Goal: Task Accomplishment & Management: Use online tool/utility

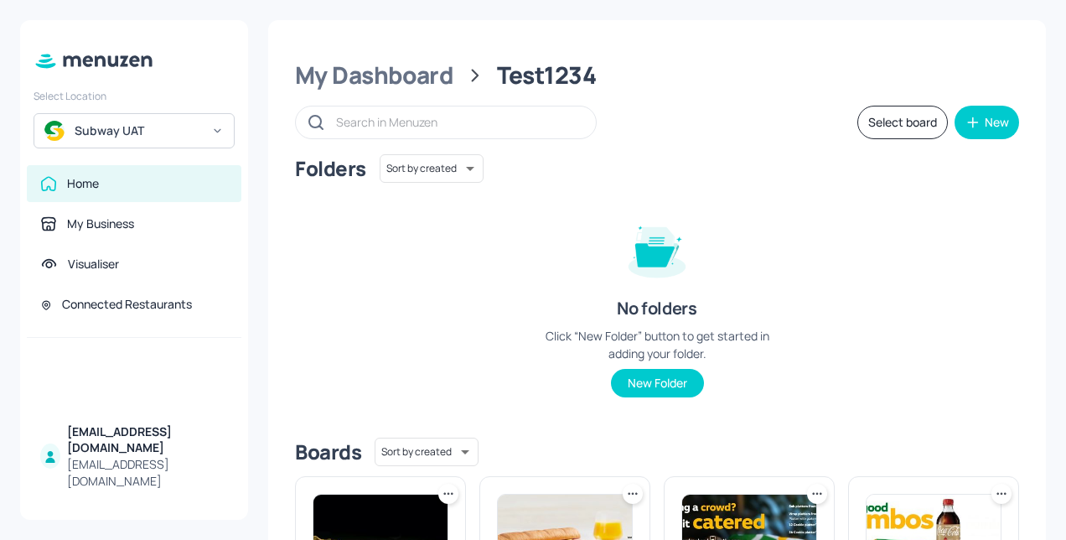
click at [96, 136] on div "Subway UAT" at bounding box center [138, 130] width 127 height 17
click at [409, 250] on div at bounding box center [533, 270] width 1066 height 540
click at [903, 132] on button "Select board" at bounding box center [903, 123] width 91 height 34
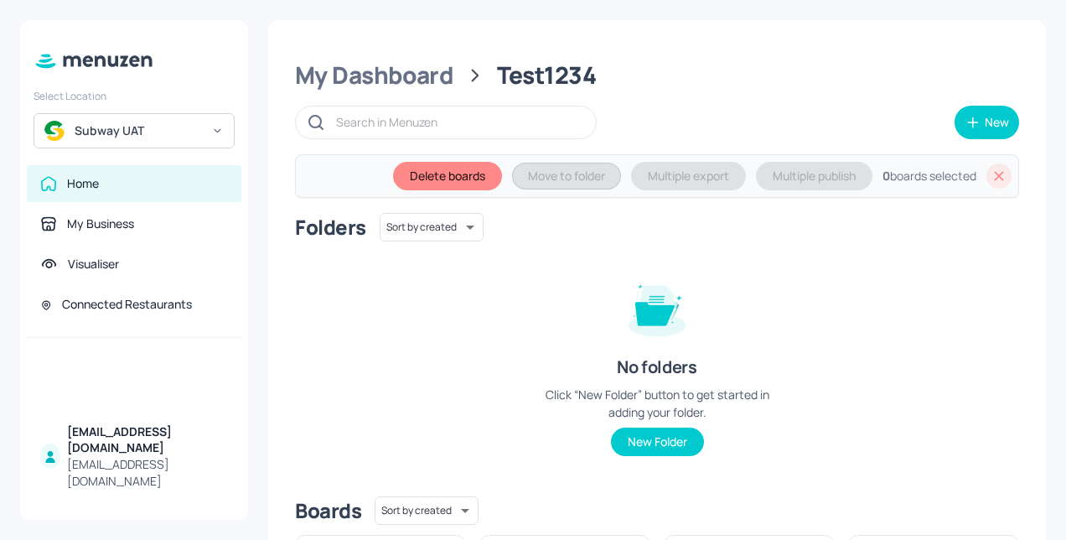
click at [87, 184] on div "Home" at bounding box center [83, 183] width 32 height 17
click at [148, 132] on div "Subway UAT" at bounding box center [138, 130] width 127 height 17
click at [105, 181] on div "4 41525" at bounding box center [134, 172] width 184 height 30
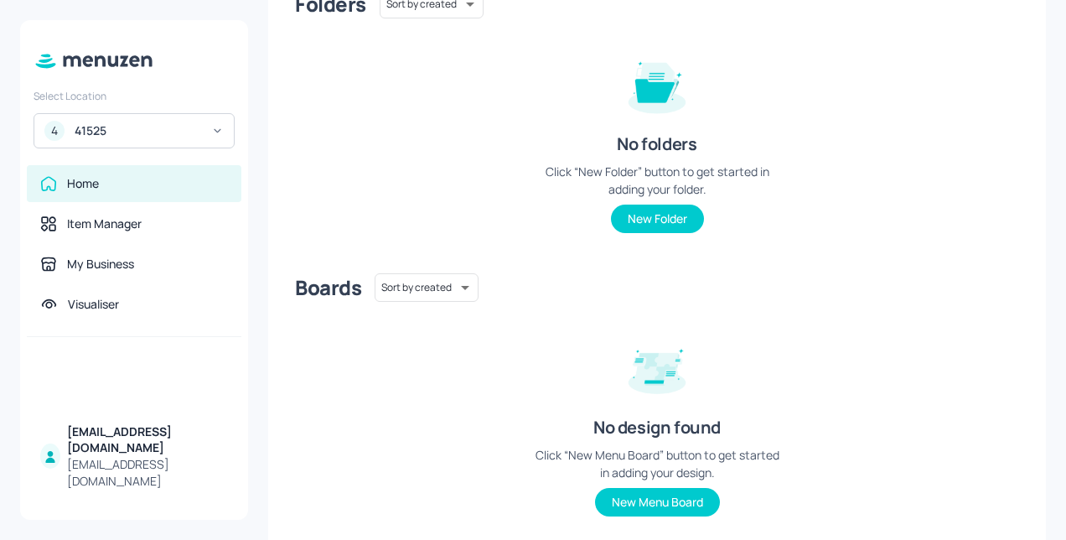
scroll to position [208, 0]
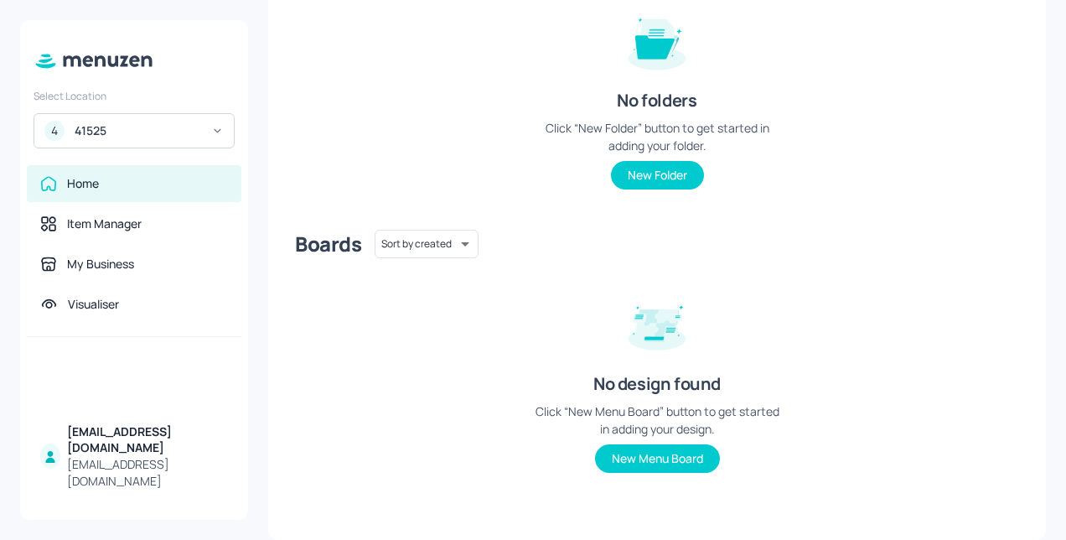
click at [84, 179] on div "Home" at bounding box center [83, 183] width 32 height 17
click at [96, 127] on div "41525" at bounding box center [138, 130] width 127 height 17
click at [111, 177] on div "Subway UAT" at bounding box center [104, 172] width 56 height 10
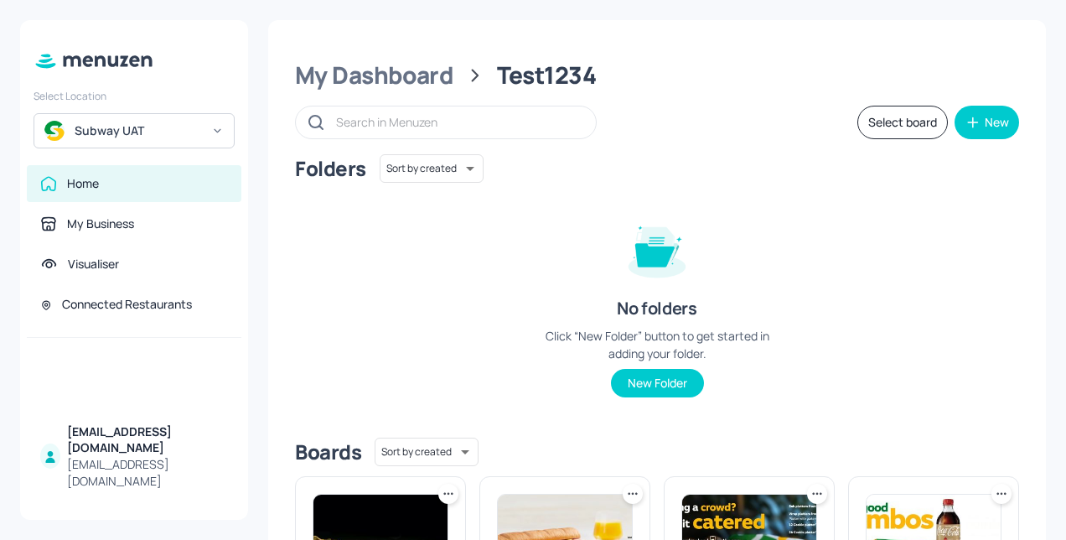
click at [97, 64] on icon at bounding box center [100, 60] width 11 height 11
click at [43, 60] on icon at bounding box center [46, 60] width 14 height 5
click at [62, 60] on icon at bounding box center [94, 61] width 122 height 18
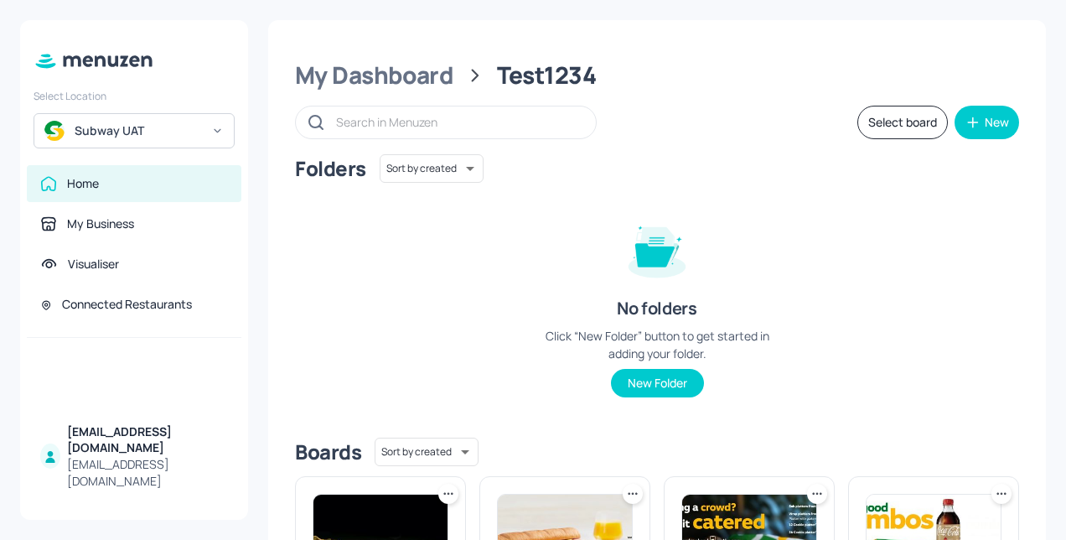
click at [62, 60] on icon at bounding box center [94, 61] width 122 height 18
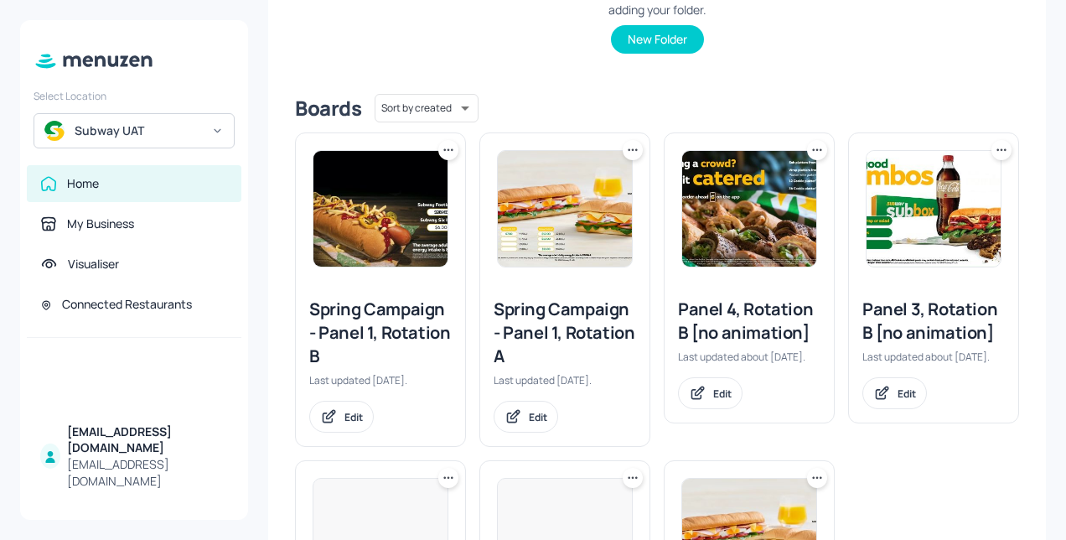
scroll to position [345, 0]
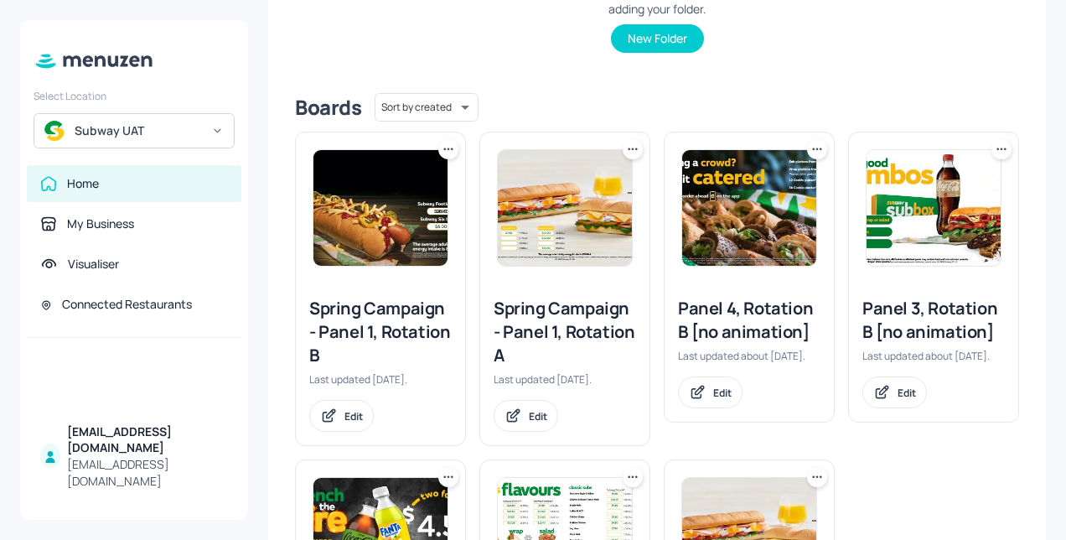
click at [360, 310] on div "Spring Campaign - Panel 1, Rotation B" at bounding box center [380, 332] width 143 height 70
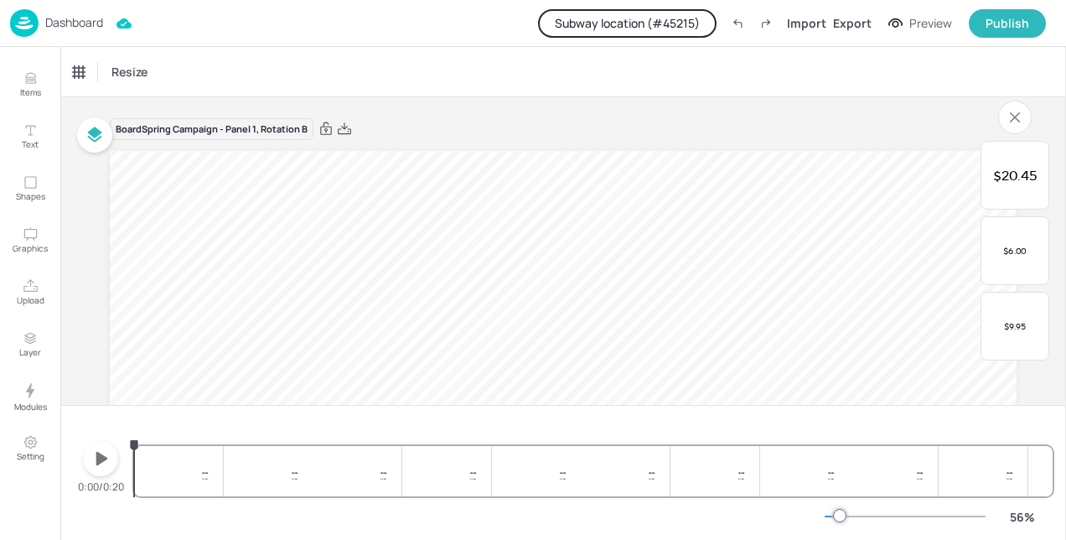
drag, startPoint x: 1066, startPoint y: 216, endPoint x: 1066, endPoint y: 233, distance: 16.8
click at [1066, 233] on div at bounding box center [1066, 293] width 1 height 493
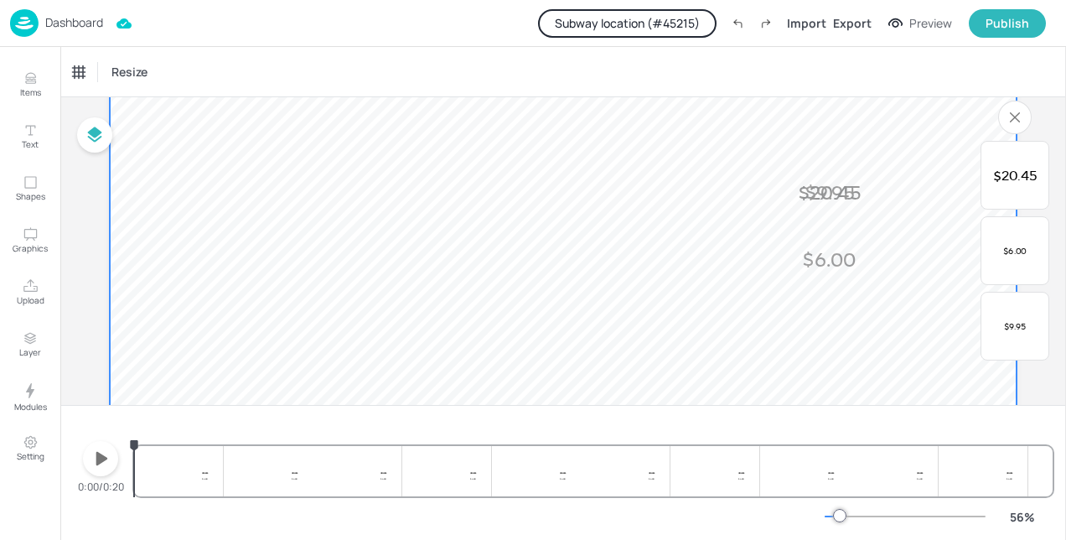
scroll to position [251, 0]
click at [76, 20] on p "Dashboard" at bounding box center [74, 23] width 58 height 12
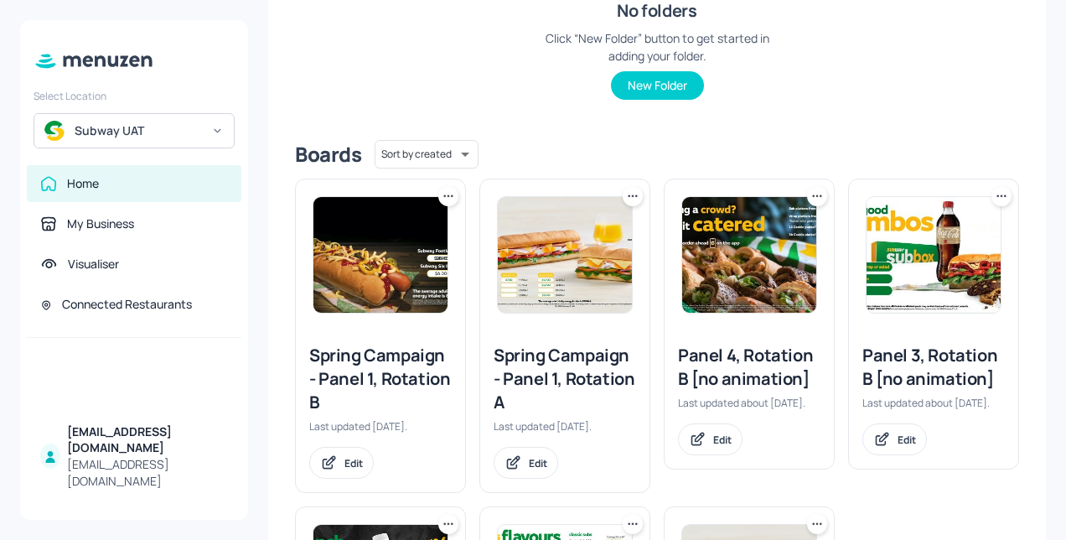
scroll to position [335, 0]
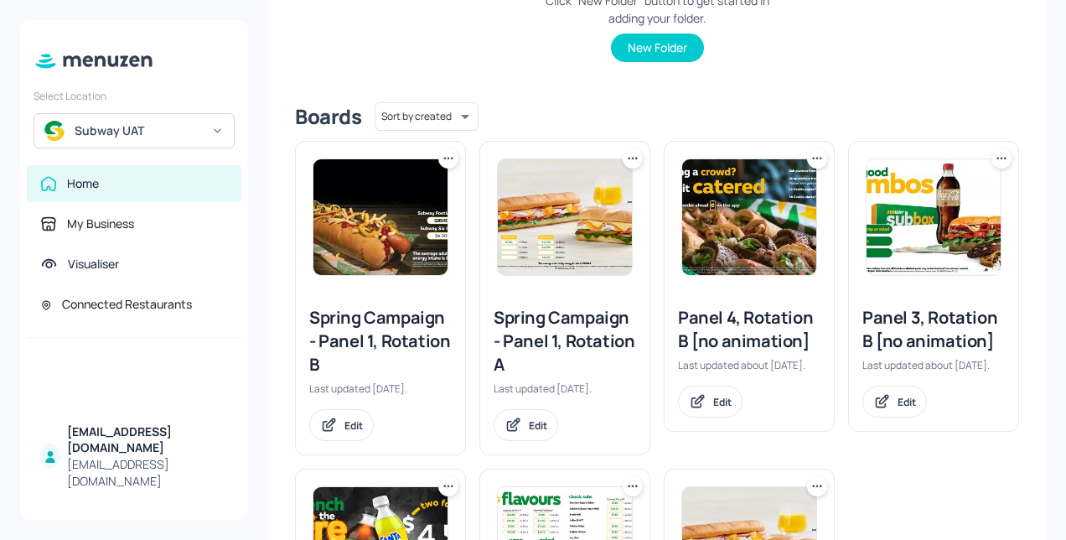
click at [602, 338] on div "Spring Campaign - Panel 1, Rotation A" at bounding box center [565, 341] width 143 height 70
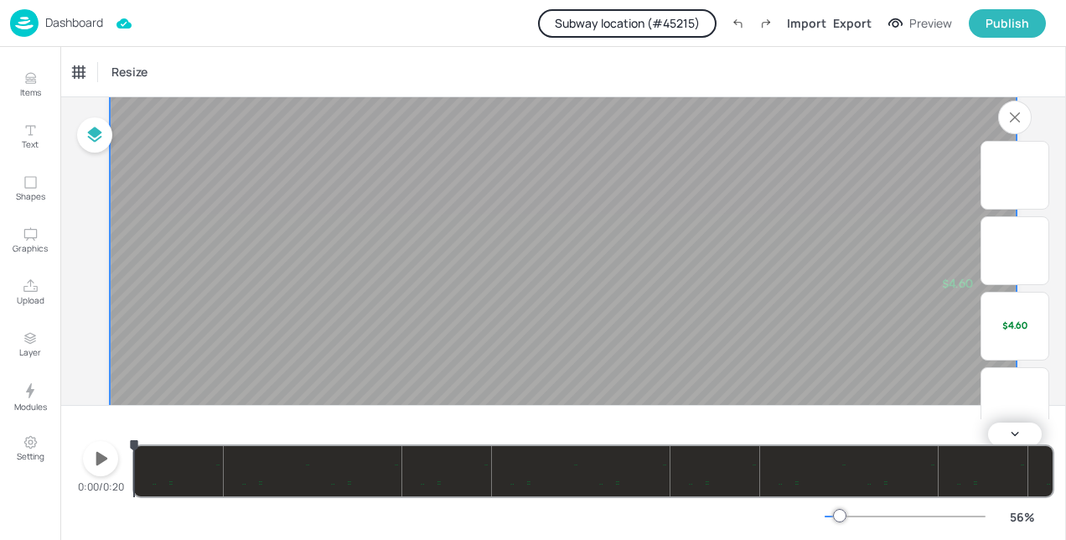
scroll to position [46, 0]
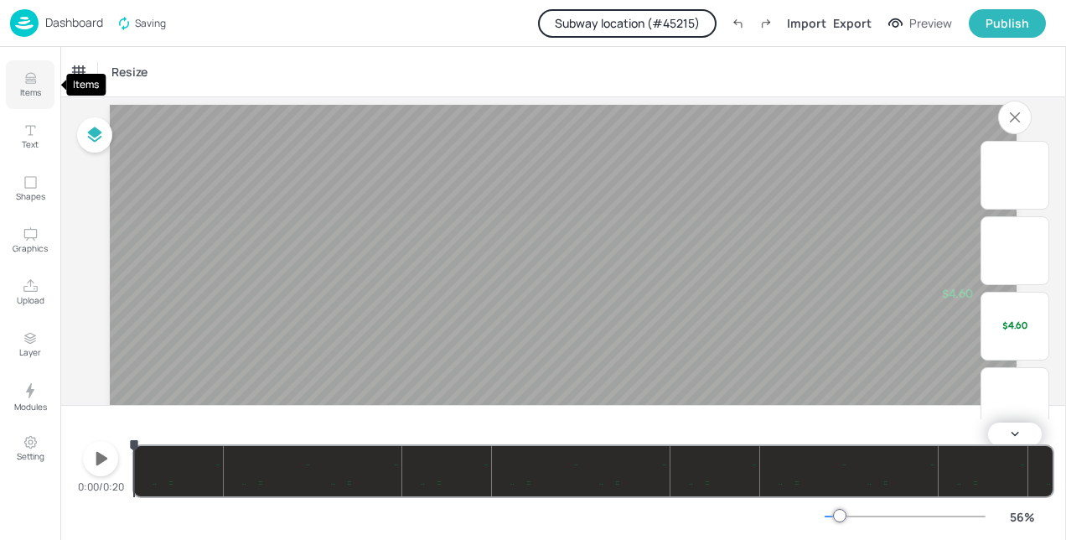
click at [21, 80] on button "Items" at bounding box center [30, 84] width 49 height 49
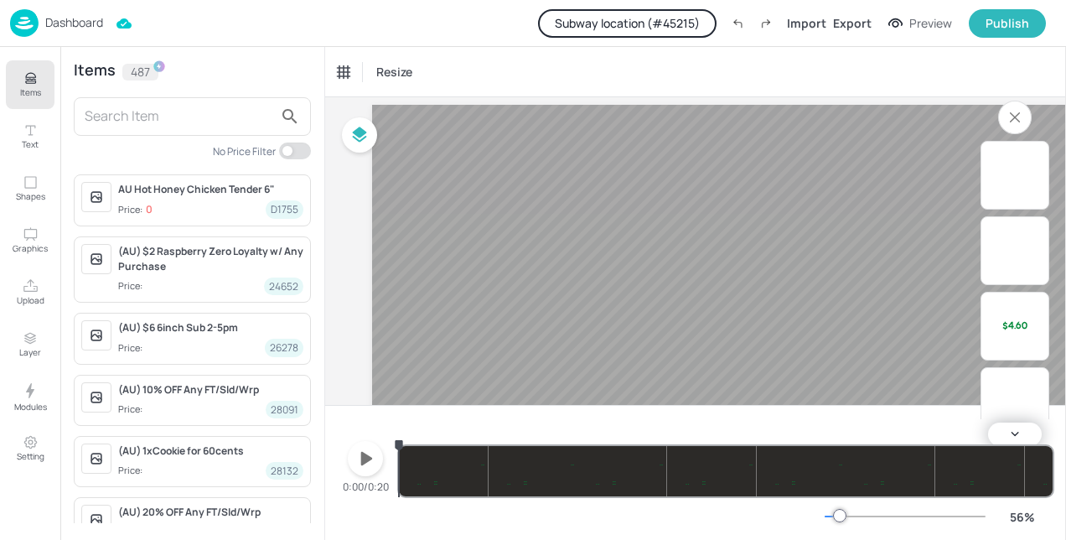
click at [137, 115] on input "text" at bounding box center [179, 116] width 189 height 27
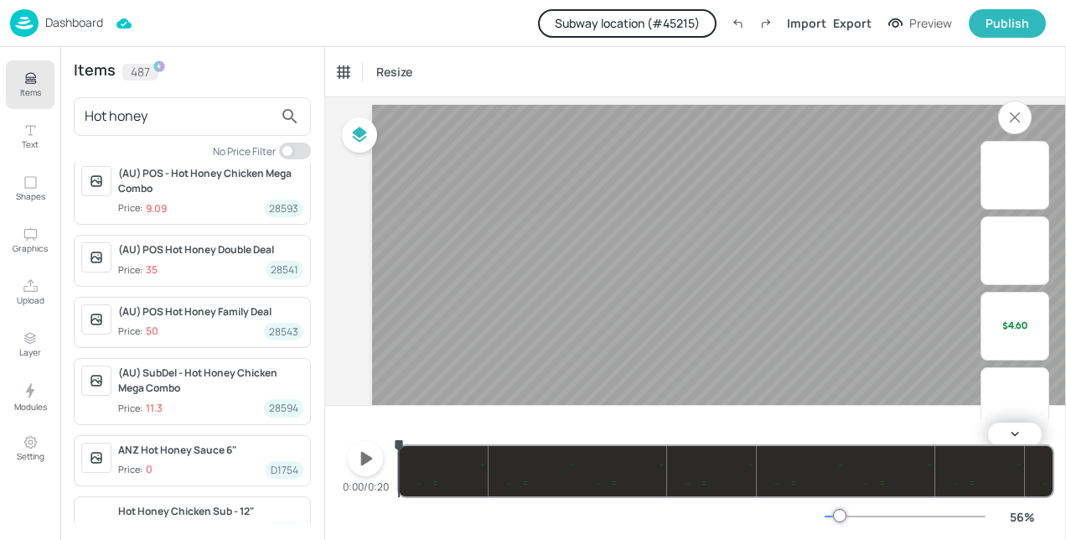
scroll to position [251, 0]
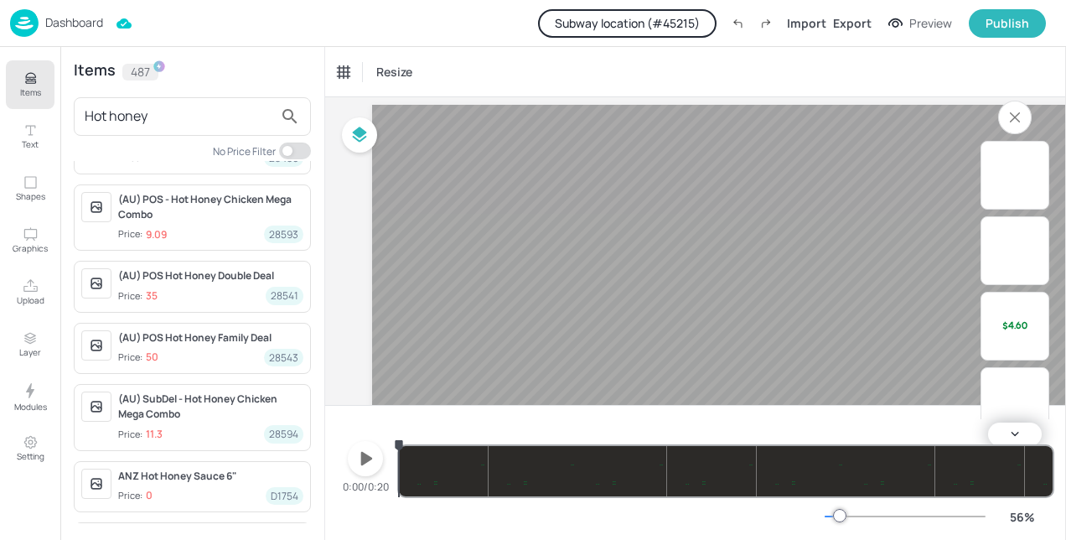
drag, startPoint x: 156, startPoint y: 107, endPoint x: 12, endPoint y: 106, distance: 144.2
click at [13, 106] on div "Items Text Shapes Graphics Upload Layer Modules Setting Items 487 Hot honey No …" at bounding box center [162, 293] width 325 height 493
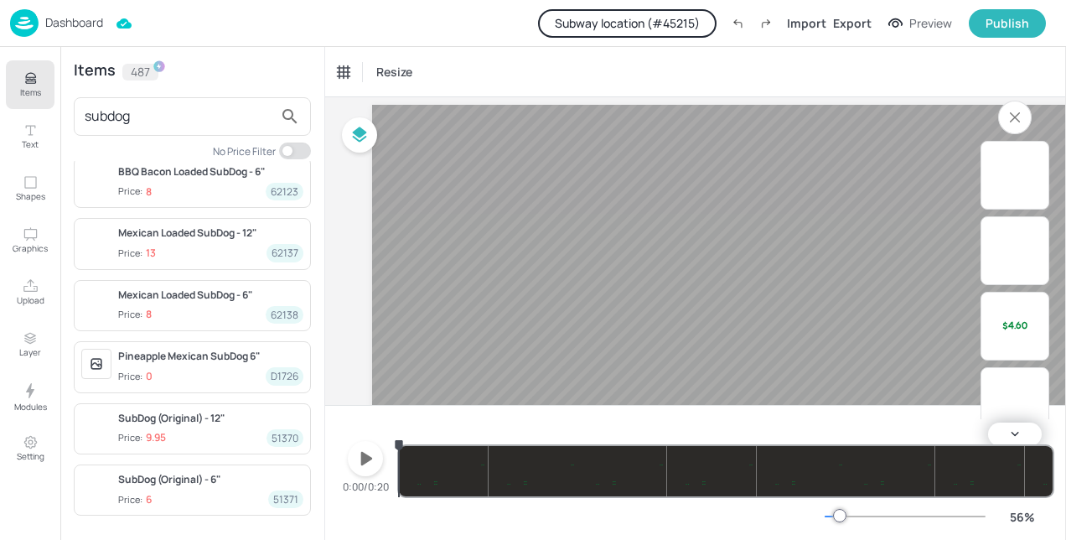
scroll to position [0, 0]
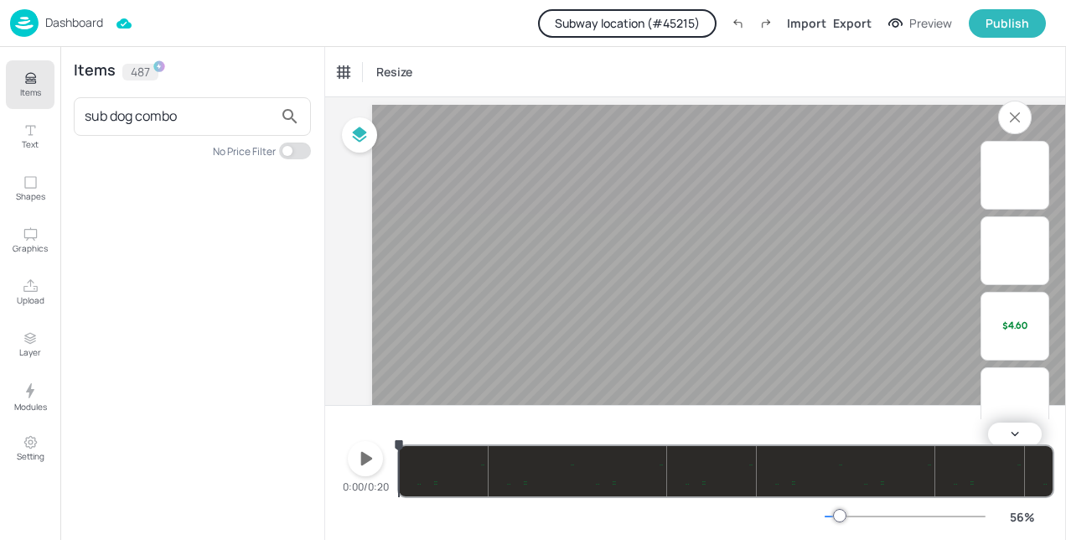
drag, startPoint x: 109, startPoint y: 117, endPoint x: 62, endPoint y: 115, distance: 47.0
click at [63, 115] on div "Items 487 sub dog combo No Price Filter" at bounding box center [192, 293] width 264 height 493
type input "dog combo"
click at [173, 122] on input "dog combo" at bounding box center [179, 116] width 189 height 27
drag, startPoint x: 169, startPoint y: 120, endPoint x: 85, endPoint y: 114, distance: 84.9
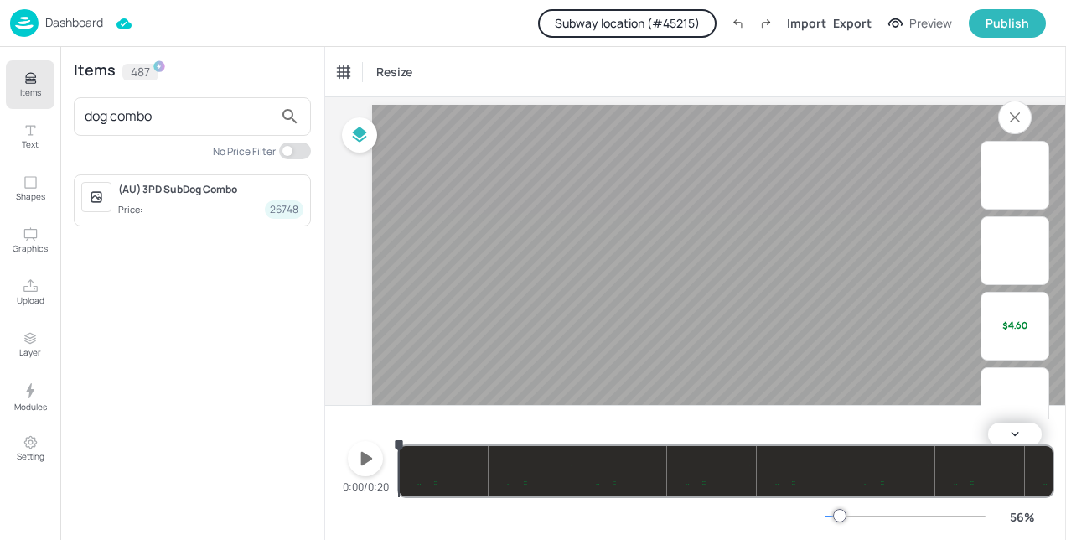
click at [85, 114] on input "dog combo" at bounding box center [179, 116] width 189 height 27
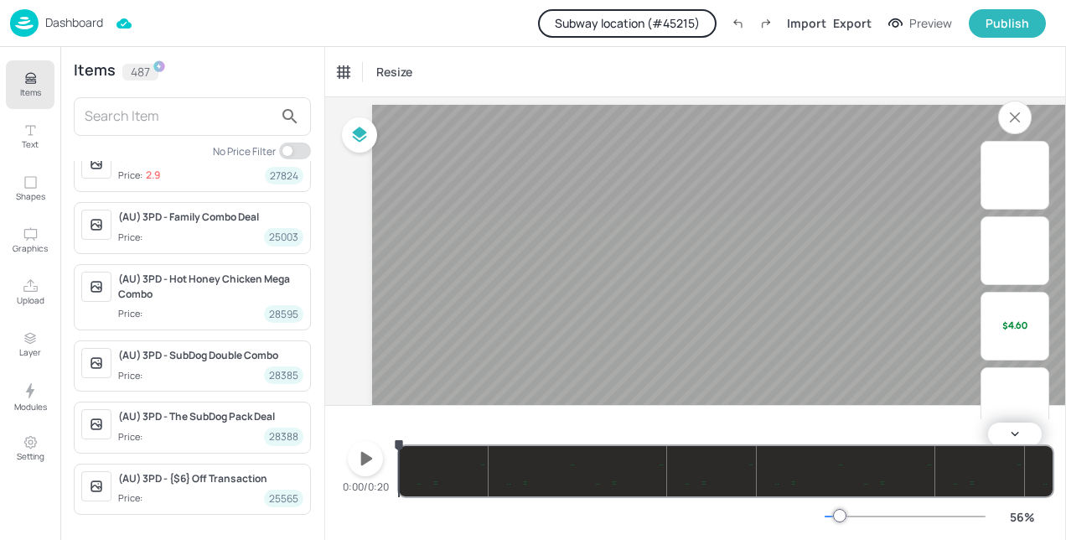
scroll to position [419, 0]
drag, startPoint x: 324, startPoint y: 295, endPoint x: 332, endPoint y: 352, distance: 57.5
click at [332, 352] on div "Items Text Shapes Graphics Upload Layer Modules Setting Items 487 No Price Filt…" at bounding box center [533, 270] width 1066 height 540
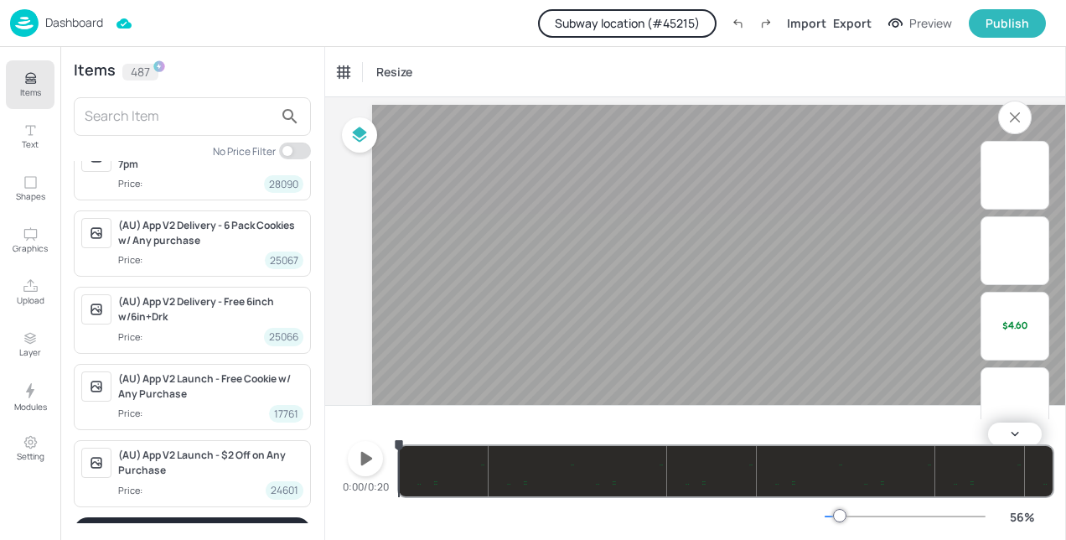
scroll to position [1642, 0]
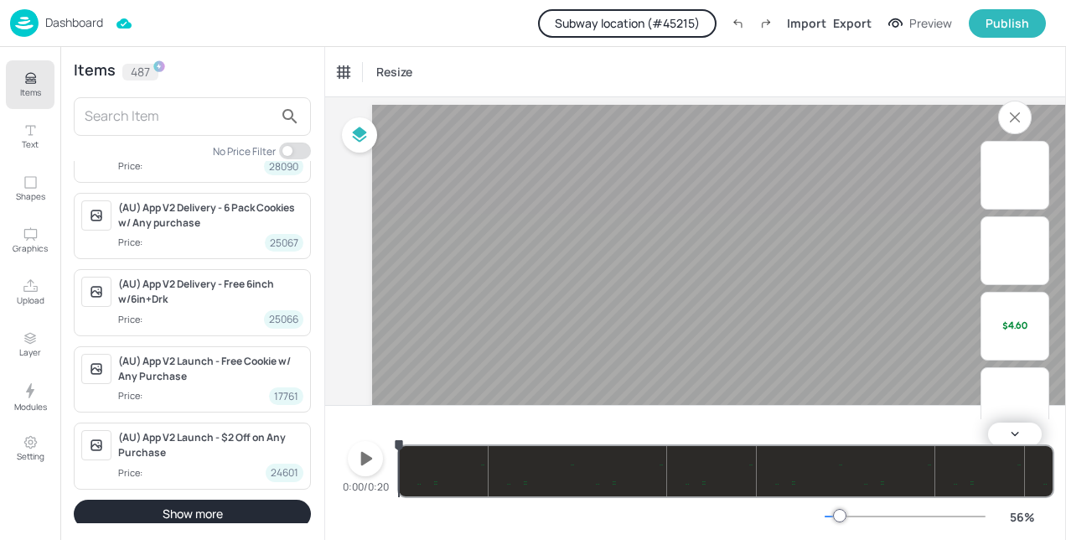
click at [208, 500] on button "Show more" at bounding box center [192, 514] width 237 height 29
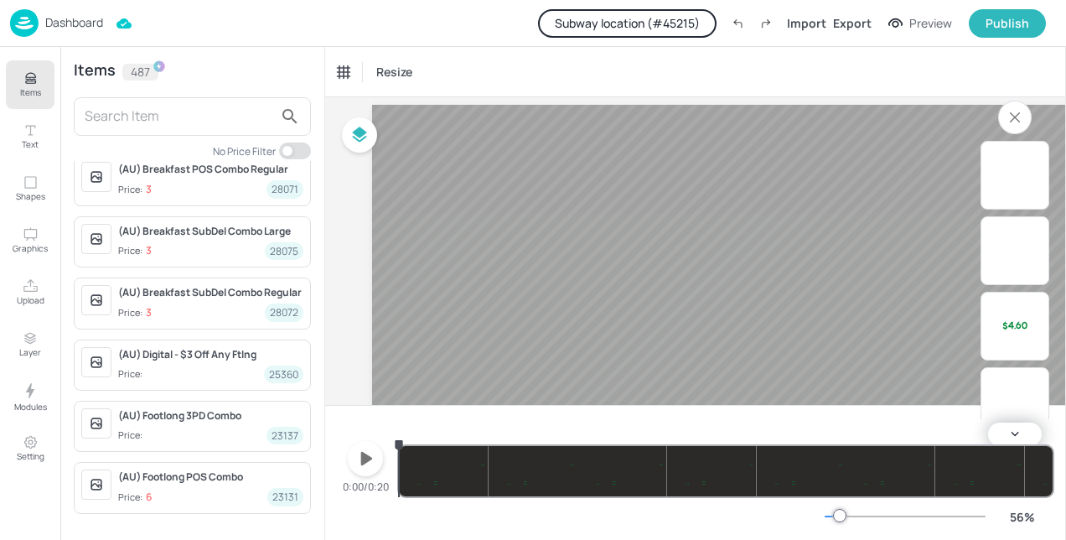
scroll to position [3803, 0]
